Goal: Check status: Check status

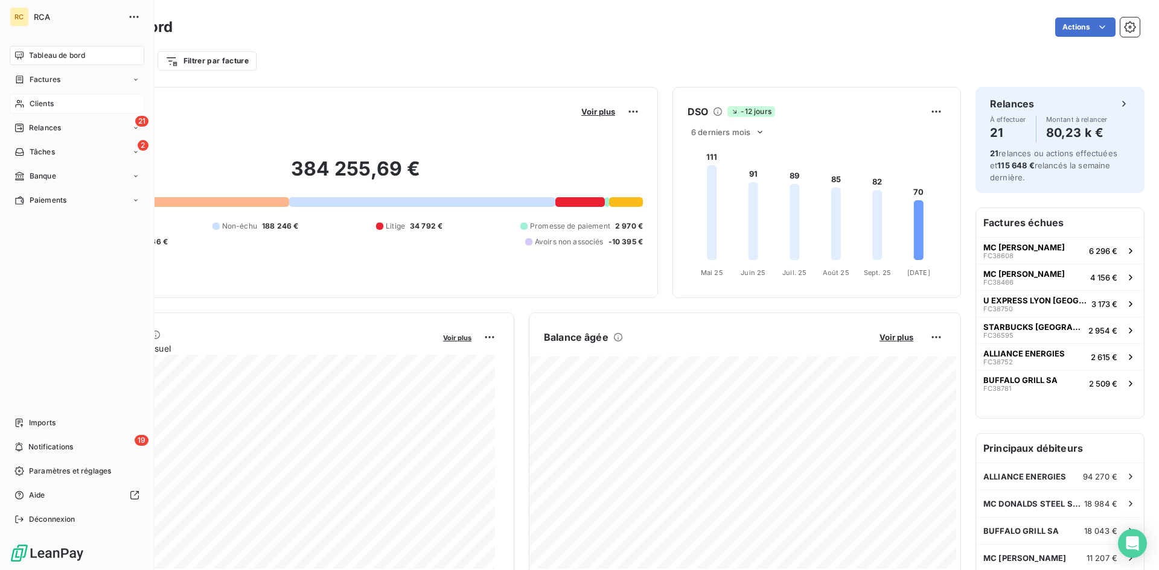
click at [33, 101] on span "Clients" at bounding box center [42, 103] width 24 height 11
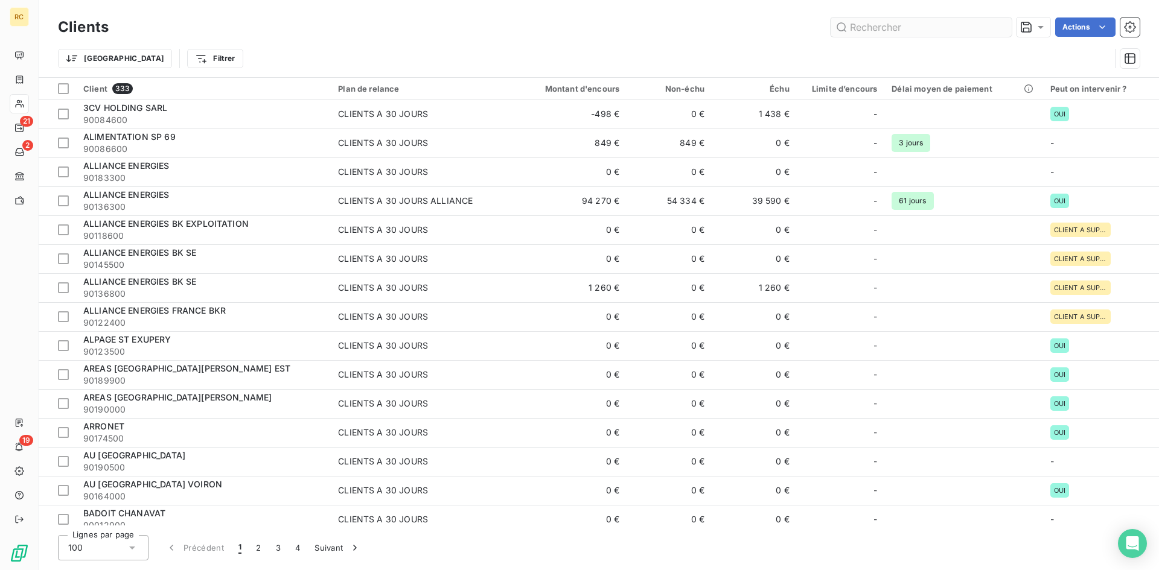
click at [900, 21] on input "text" at bounding box center [921, 27] width 181 height 19
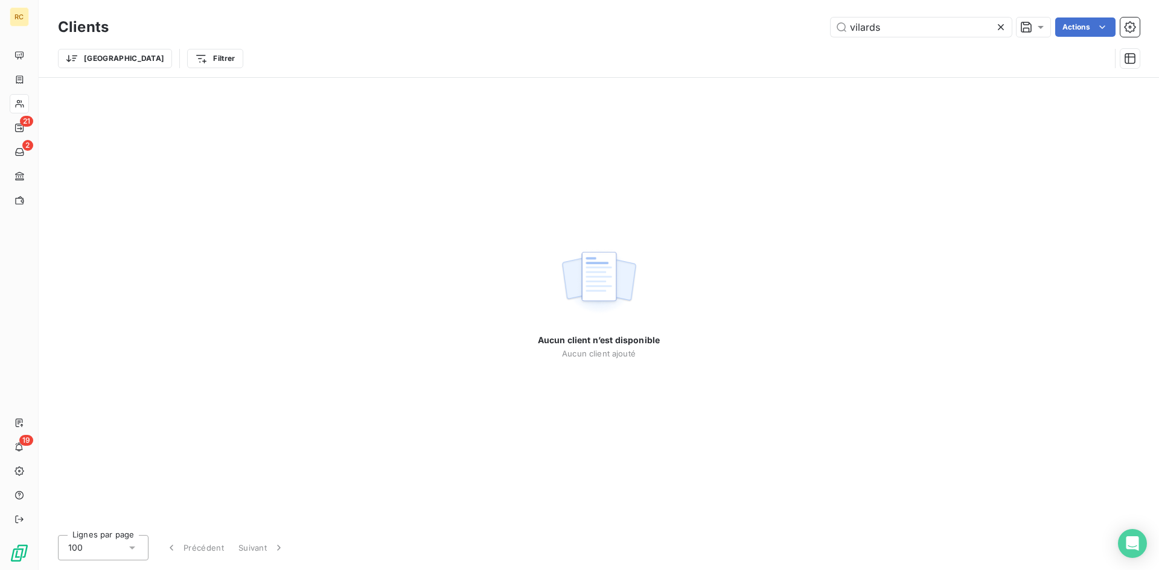
drag, startPoint x: 860, startPoint y: 25, endPoint x: 863, endPoint y: 53, distance: 27.3
click at [859, 25] on input "vilards" at bounding box center [921, 27] width 181 height 19
drag, startPoint x: 902, startPoint y: 27, endPoint x: 833, endPoint y: 31, distance: 69.0
click at [833, 31] on input "villards" at bounding box center [921, 27] width 181 height 19
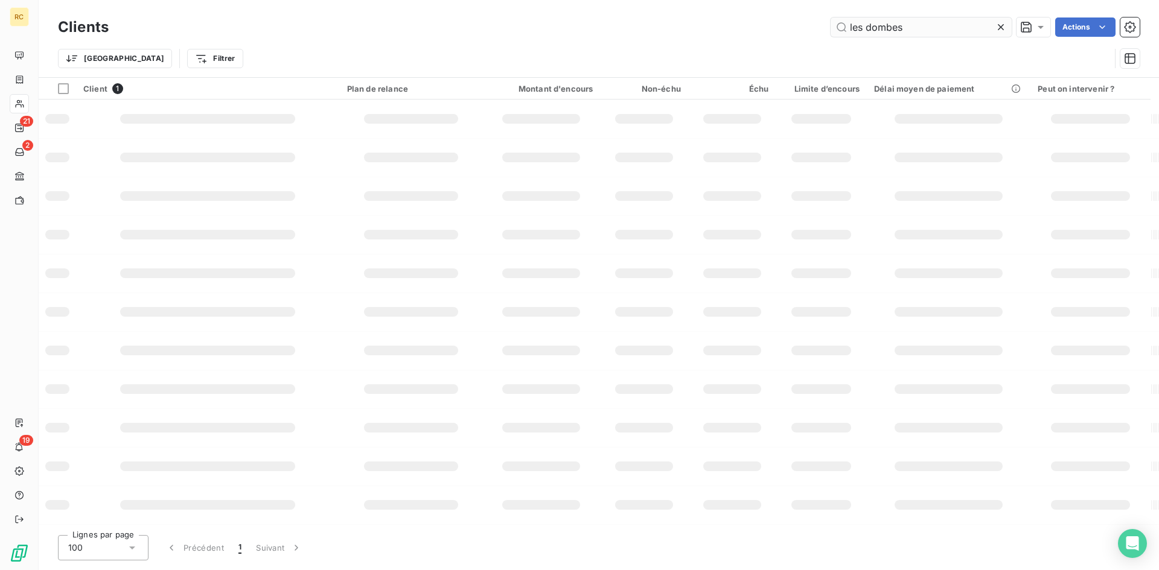
type input "les dombes"
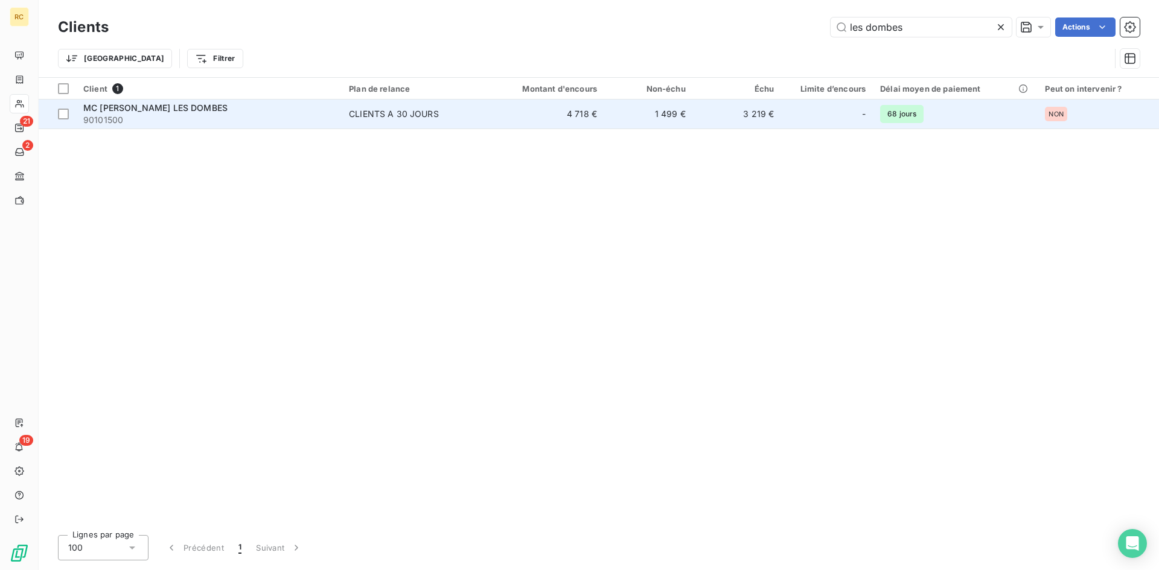
click at [217, 117] on span "90101500" at bounding box center [208, 120] width 251 height 12
